Goal: Transaction & Acquisition: Purchase product/service

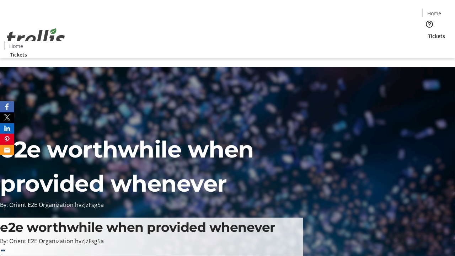
click at [428, 32] on span "Tickets" at bounding box center [436, 35] width 17 height 7
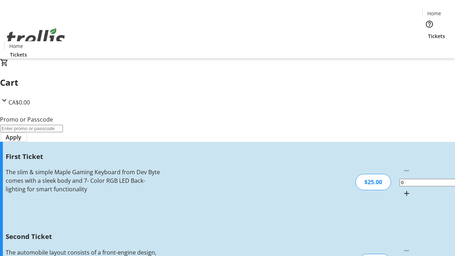
click at [402, 189] on mat-icon "Increment by one" at bounding box center [406, 193] width 9 height 9
type input "1"
type input "2"
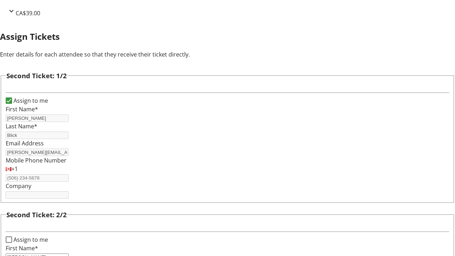
type input "[PERSON_NAME]"
type input "Blick"
type input "[PERSON_NAME][EMAIL_ADDRESS][DOMAIN_NAME]"
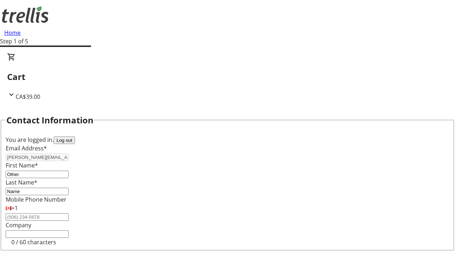
type input "Name"
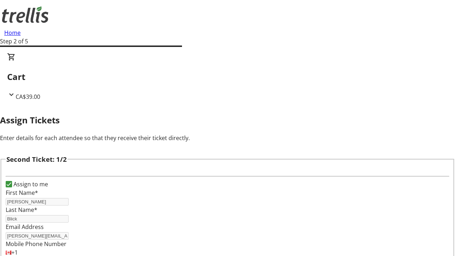
scroll to position [83, 0]
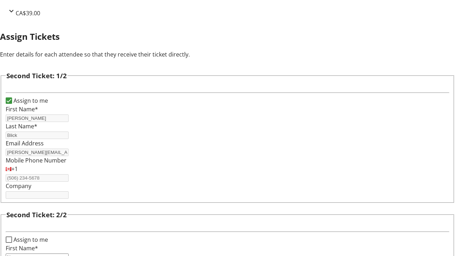
type input "New"
type input "Name"
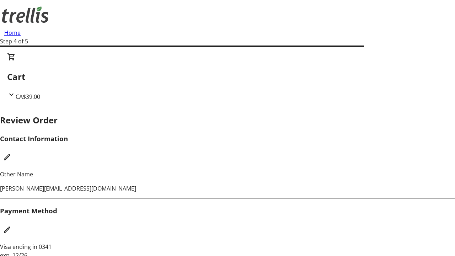
click at [11, 225] on mat-icon "Edit Payment Method" at bounding box center [7, 229] width 9 height 9
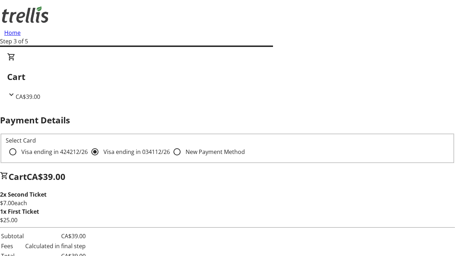
click at [20, 145] on input "Visa ending in 4242 12/26" at bounding box center [13, 152] width 14 height 14
radio input "true"
